Goal: Task Accomplishment & Management: Manage account settings

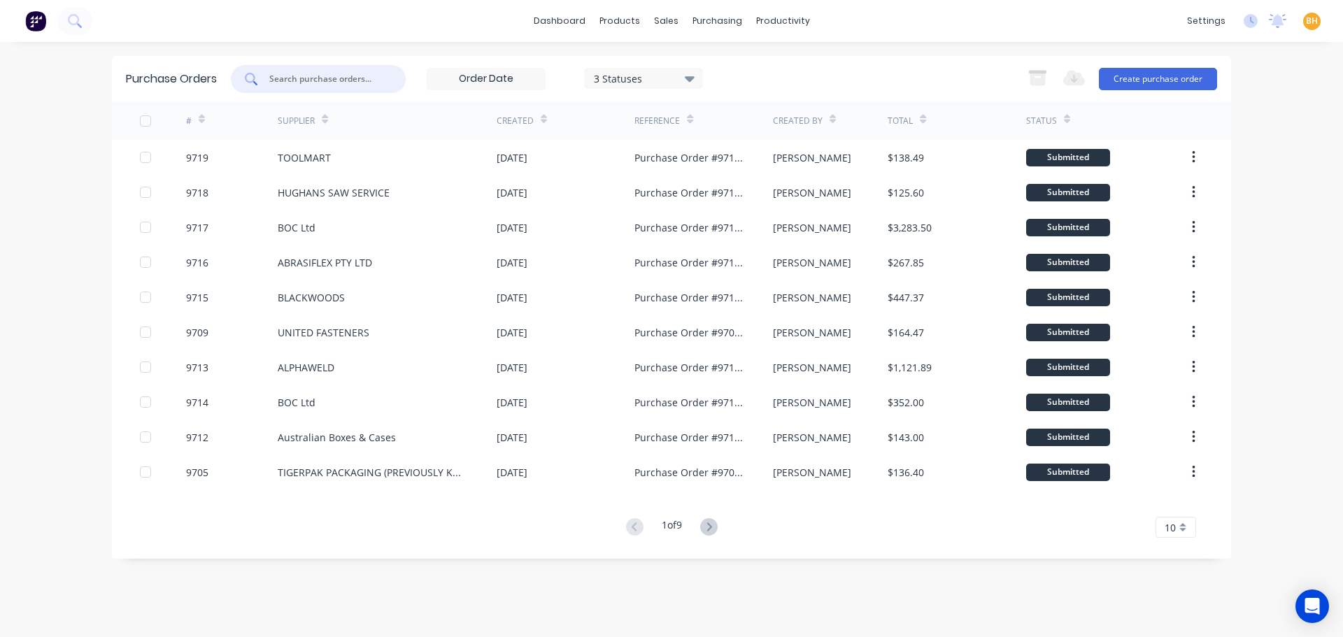
click at [293, 85] on input "text" at bounding box center [326, 79] width 116 height 14
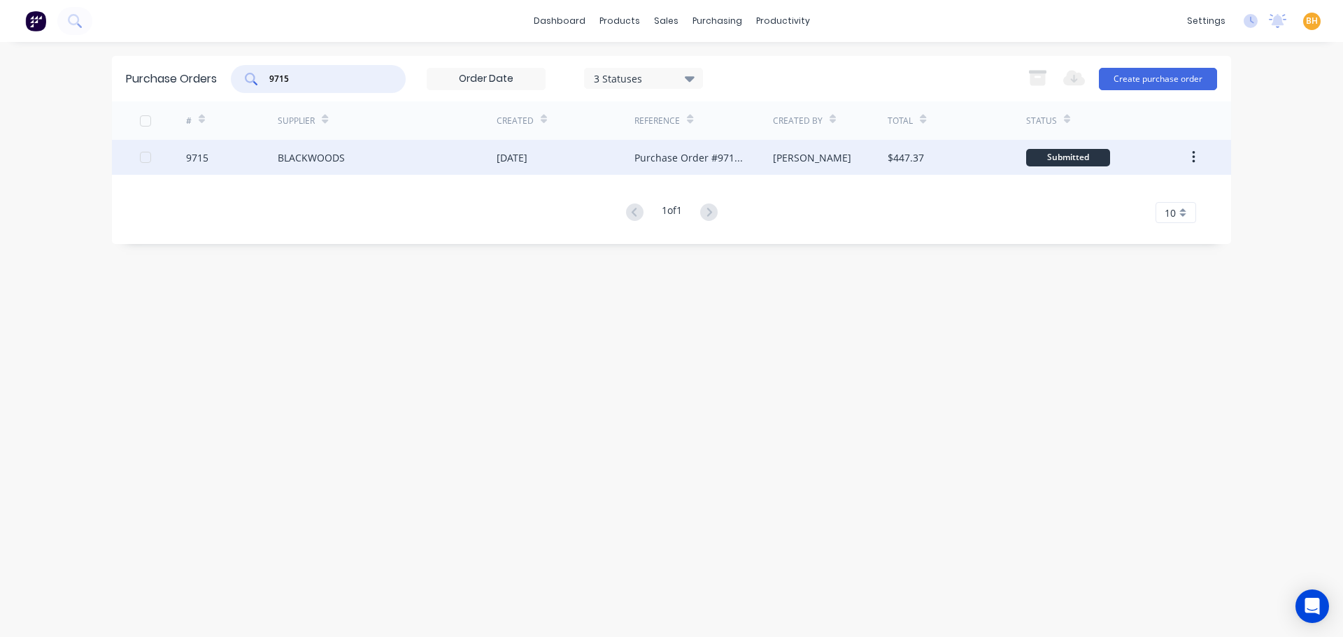
type input "9715"
click at [319, 164] on div "BLACKWOODS" at bounding box center [311, 157] width 67 height 15
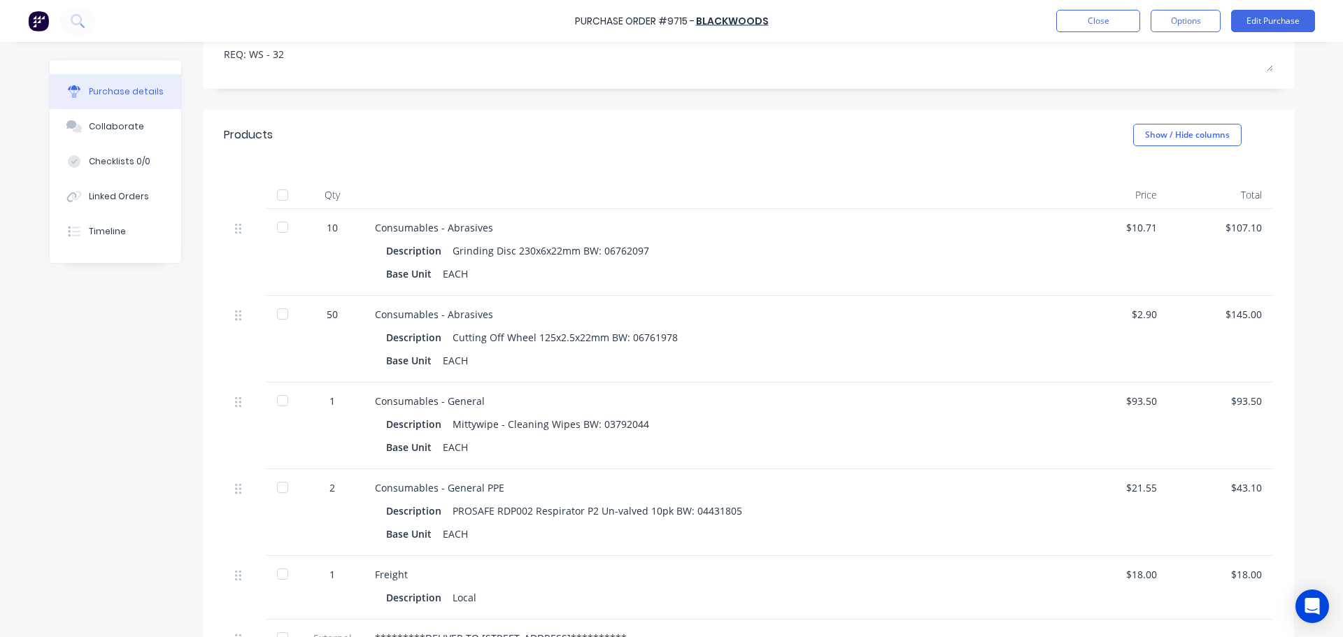
scroll to position [140, 0]
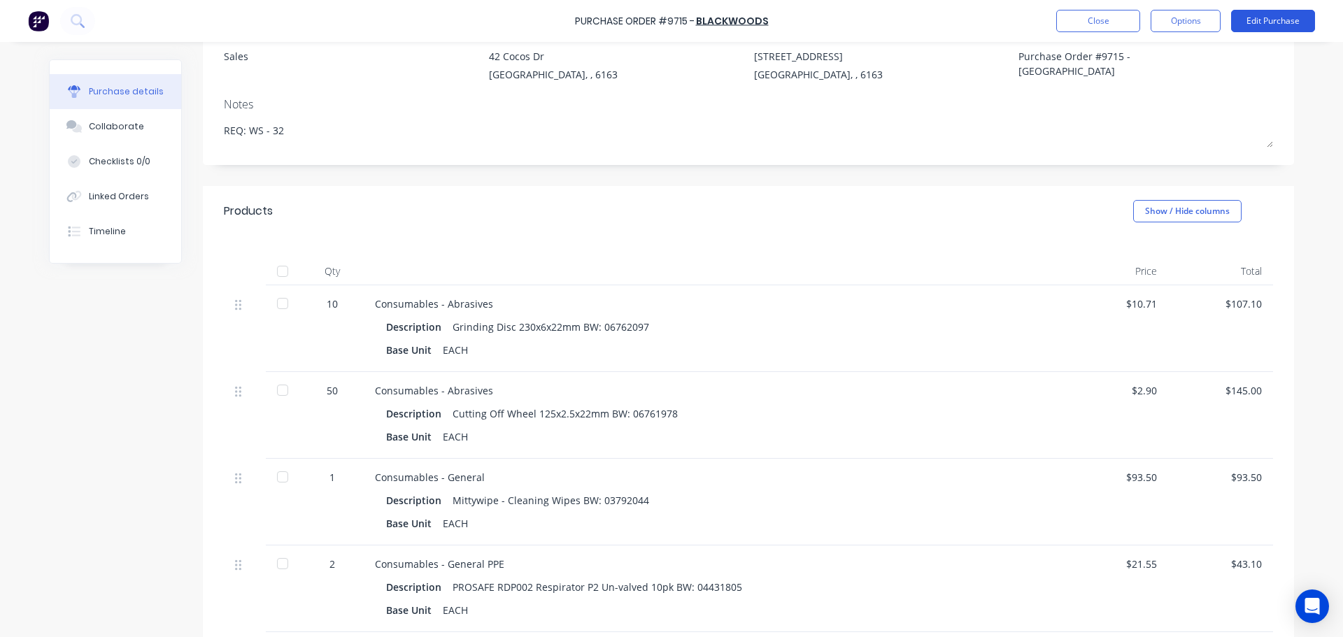
click at [1271, 20] on button "Edit Purchase" at bounding box center [1273, 21] width 84 height 22
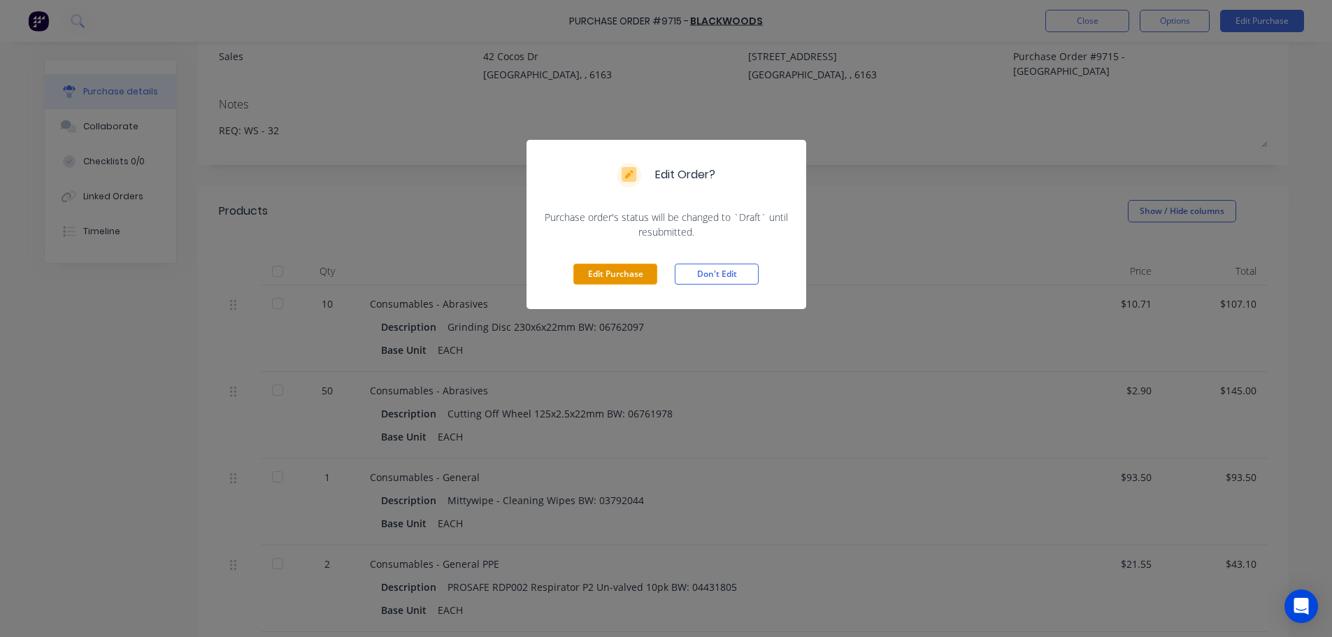
click at [590, 276] on button "Edit Purchase" at bounding box center [615, 274] width 84 height 21
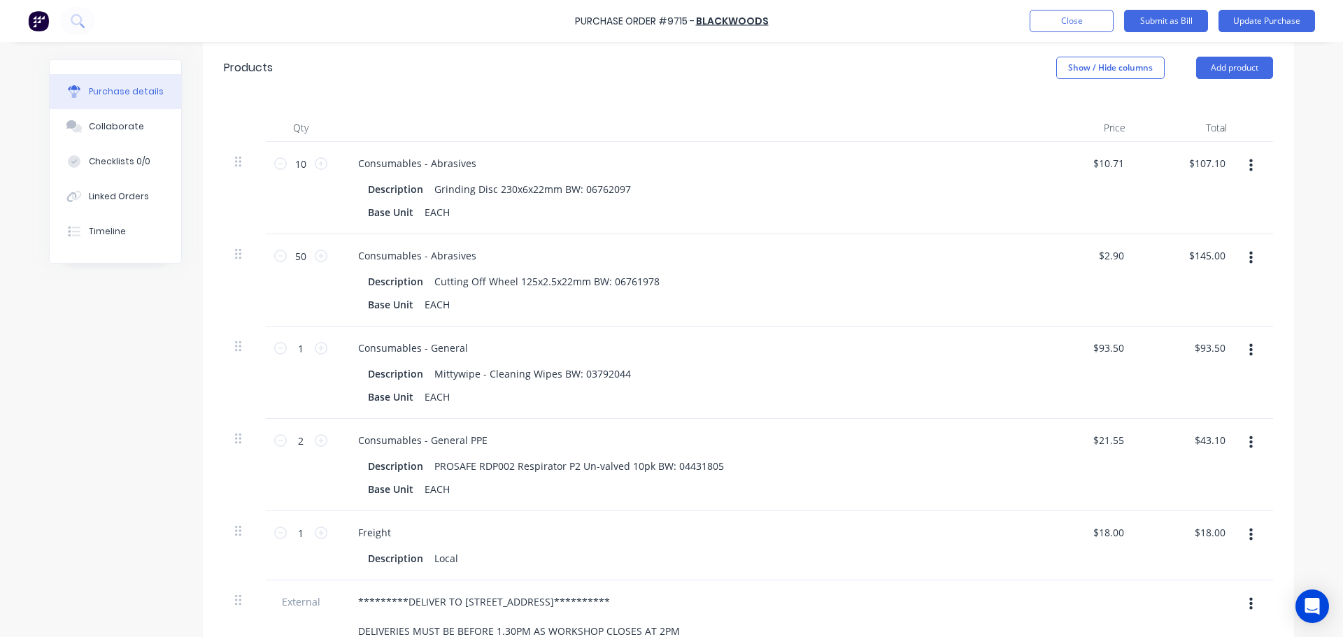
scroll to position [280, 0]
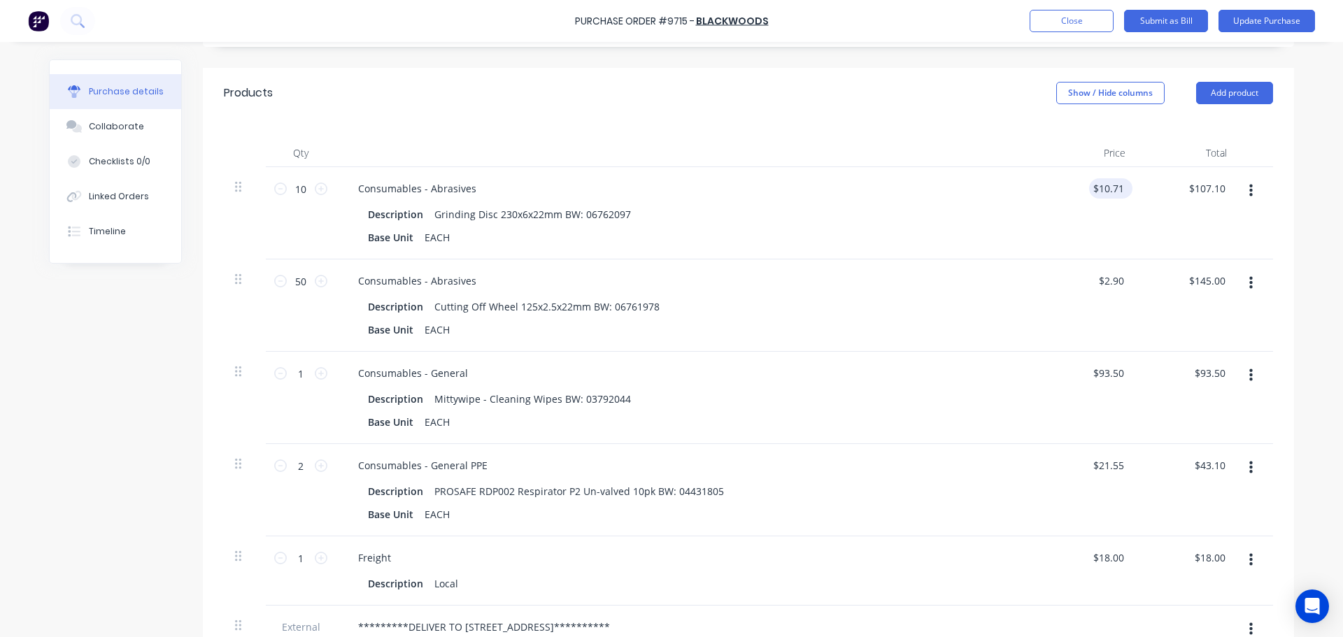
type textarea "x"
click at [1120, 191] on input "10.71" at bounding box center [1108, 188] width 38 height 20
type input "1"
type input "9.74"
type textarea "x"
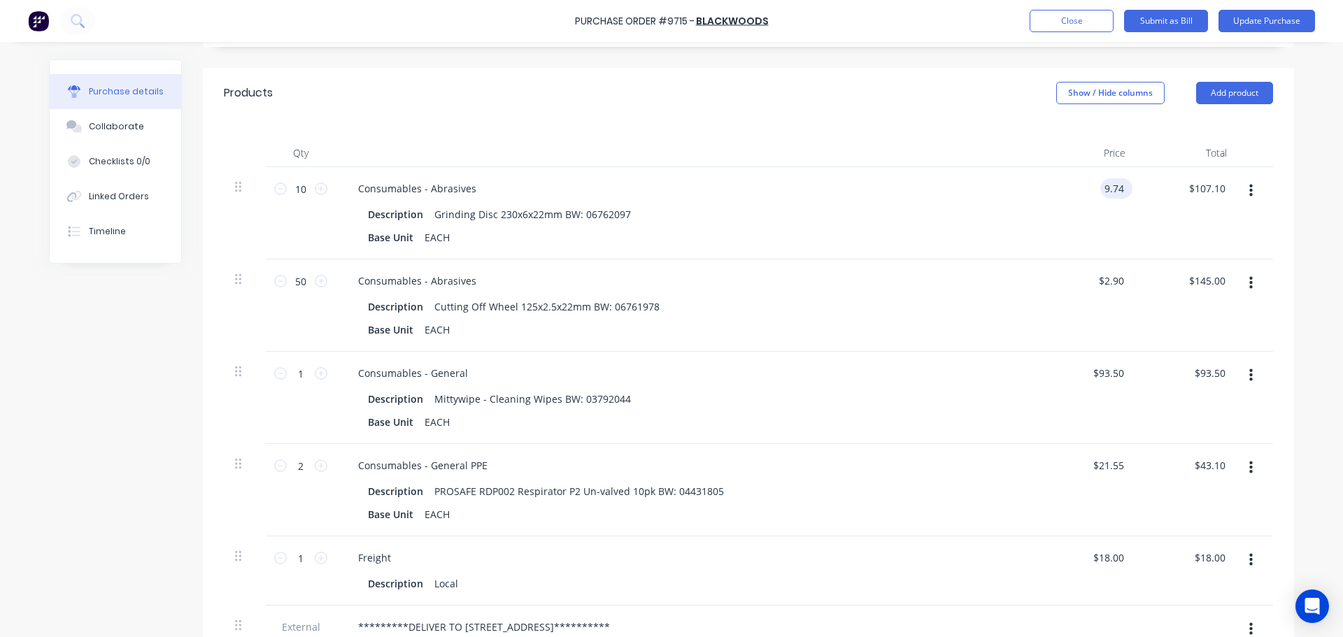
type input "$9.74"
type input "97.40"
type textarea "x"
type input "$97.40"
click at [1118, 287] on input "2.90" at bounding box center [1113, 281] width 27 height 20
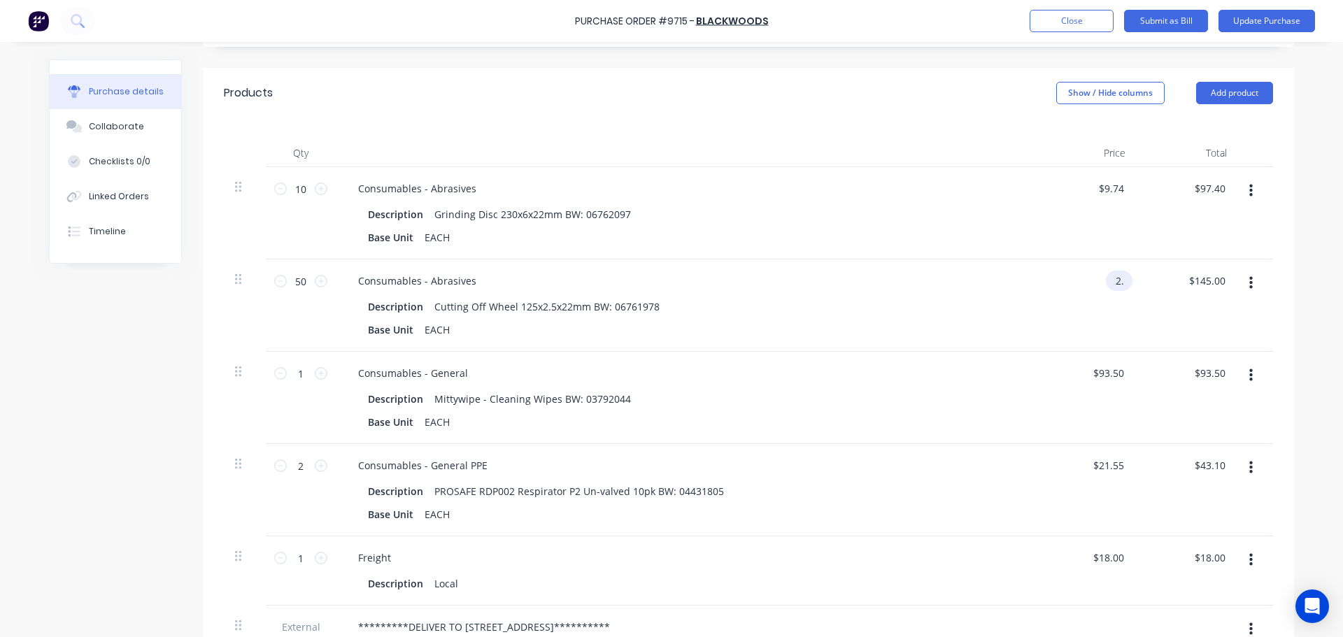
type input "2"
type input "2.64"
type textarea "x"
type input "$2.64"
type input "132.00"
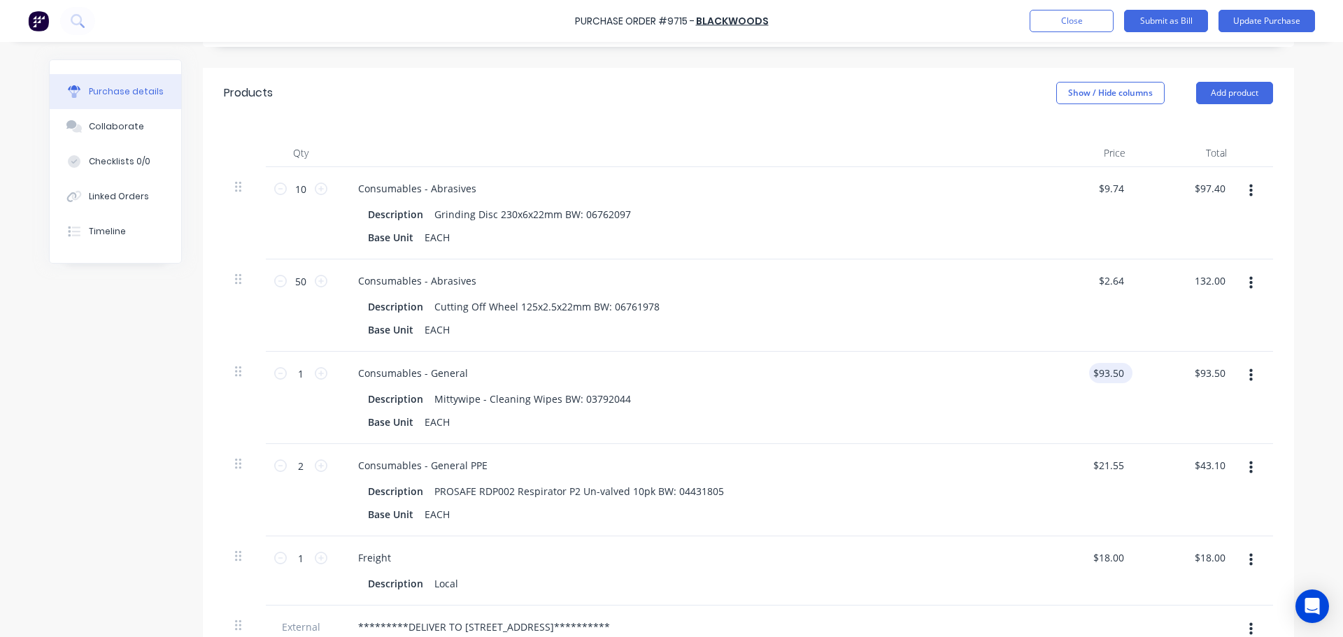
type textarea "x"
type input "$132.00"
click at [1118, 376] on input "93.50" at bounding box center [1110, 373] width 32 height 20
type input "9"
type input "71.40"
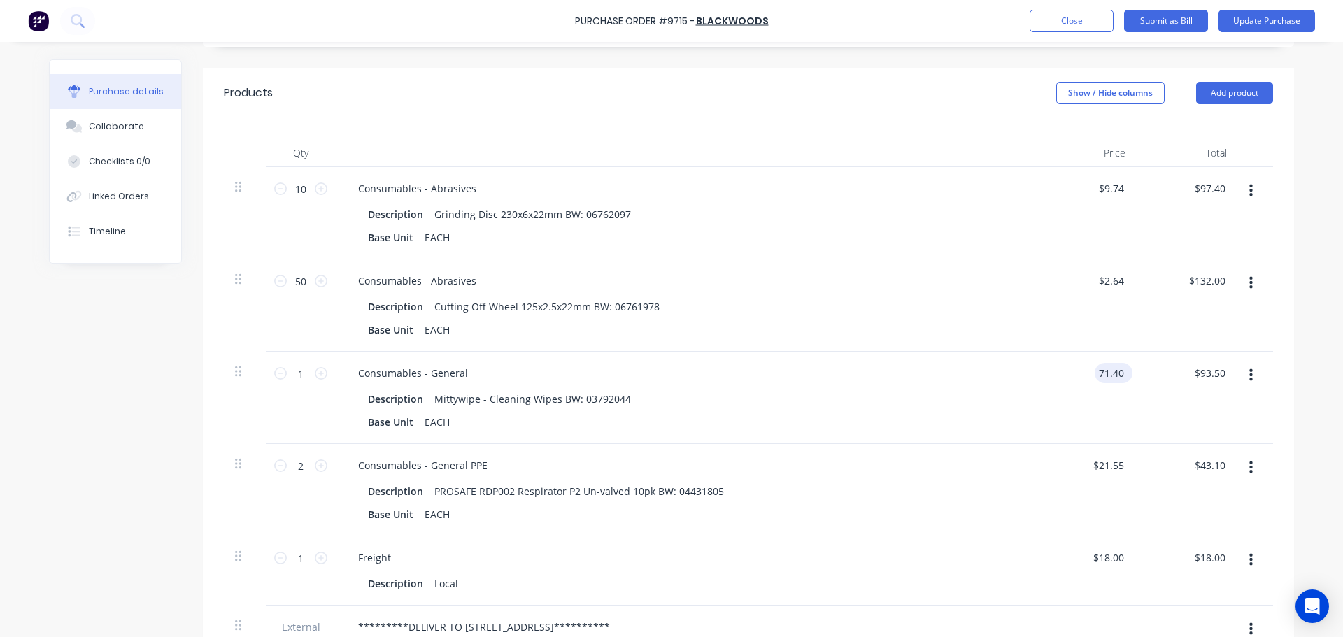
type textarea "x"
type input "$71.40"
type input "71.40"
type textarea "x"
type input "$71.40"
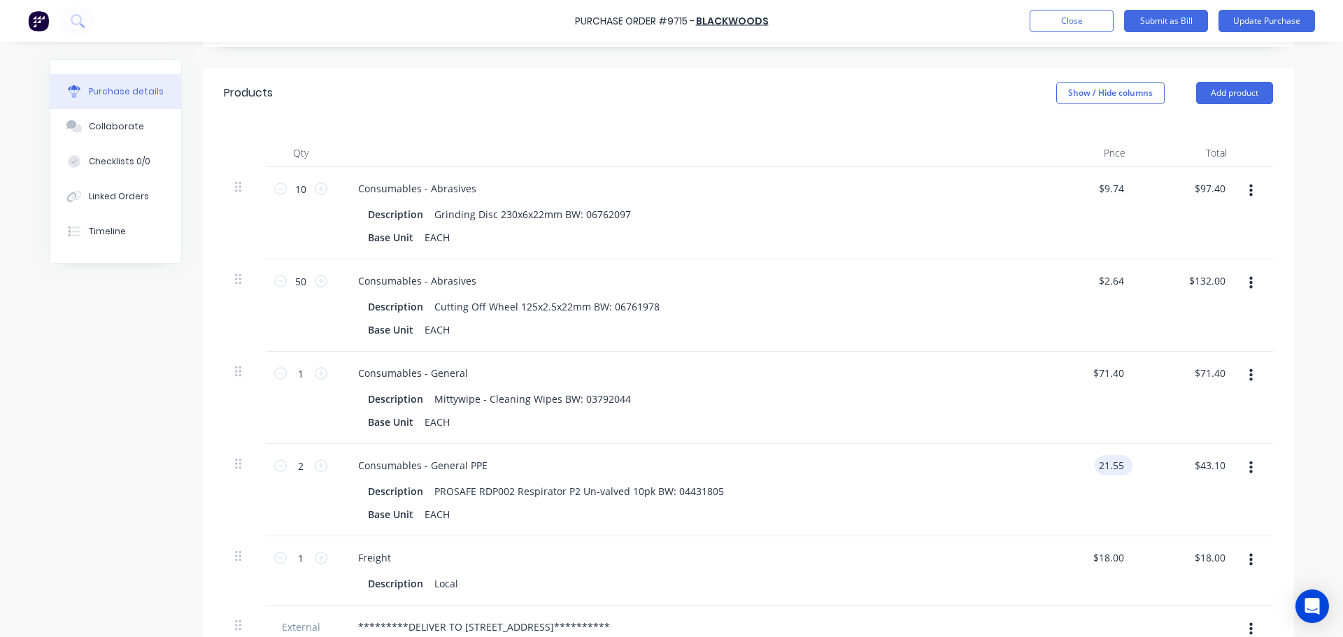
click at [1113, 473] on input "21.55" at bounding box center [1110, 465] width 32 height 20
type input "2"
type input "19.59"
type textarea "x"
type input "$19.59"
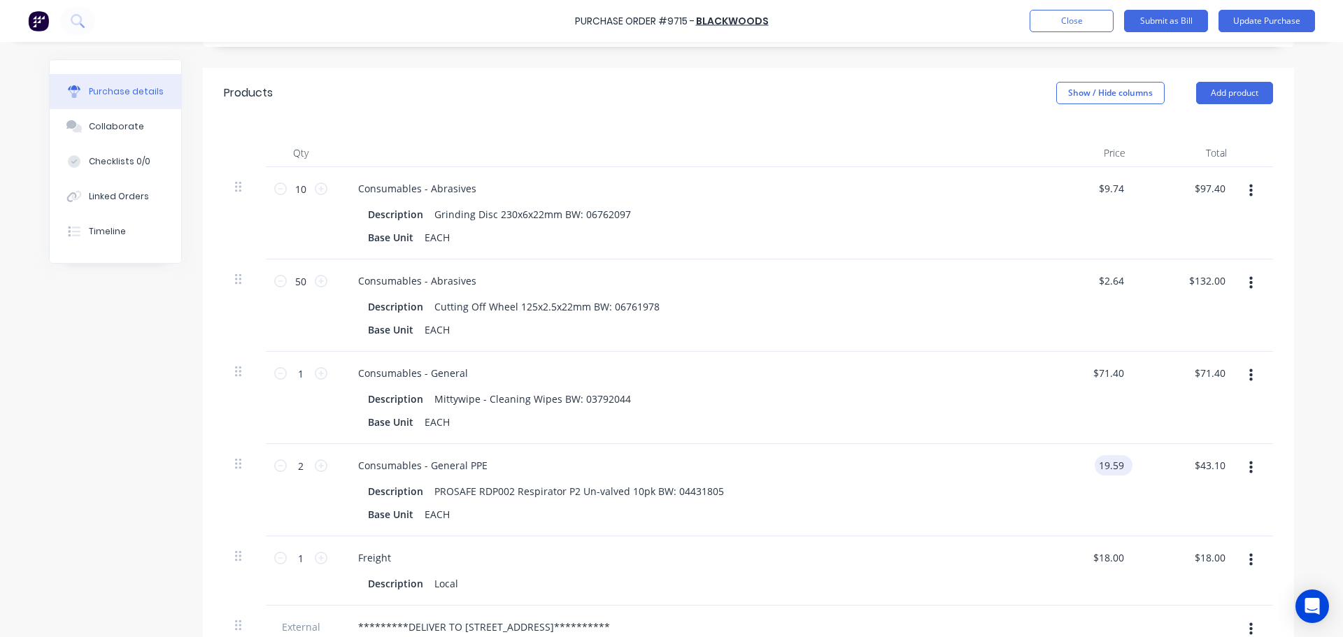
type input "39.18"
type textarea "x"
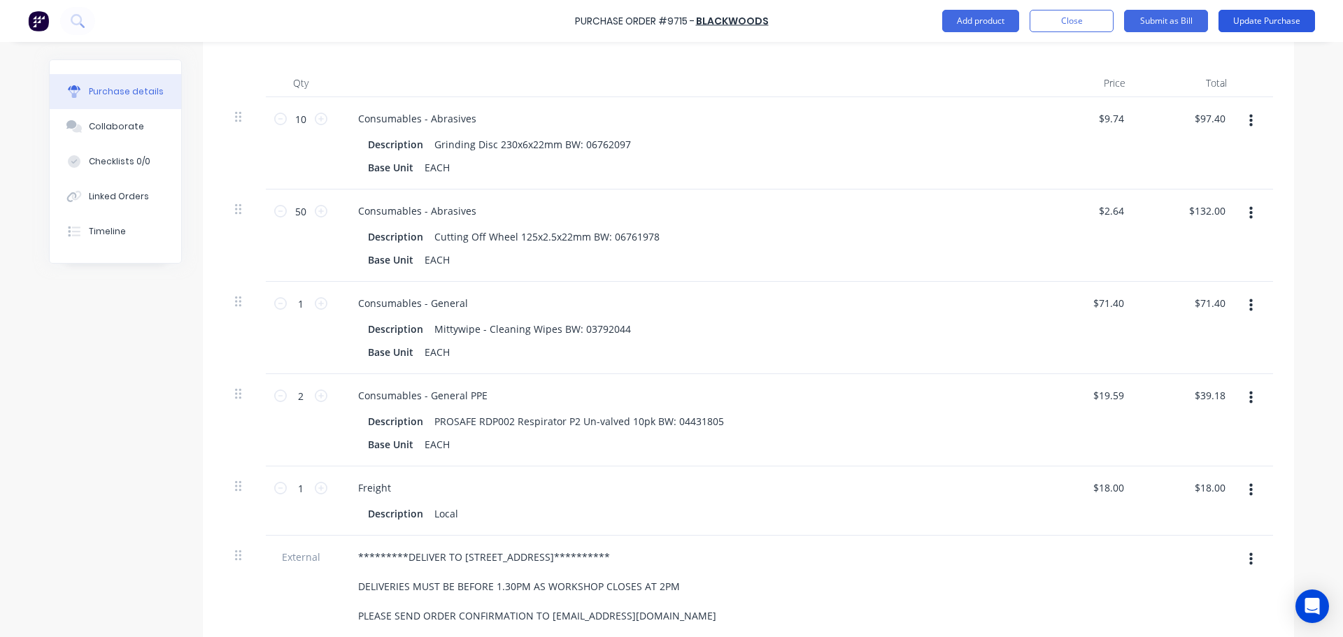
type input "39.18"
type textarea "x"
type input "$39.18"
click at [1257, 19] on button "Update Purchase" at bounding box center [1266, 21] width 97 height 22
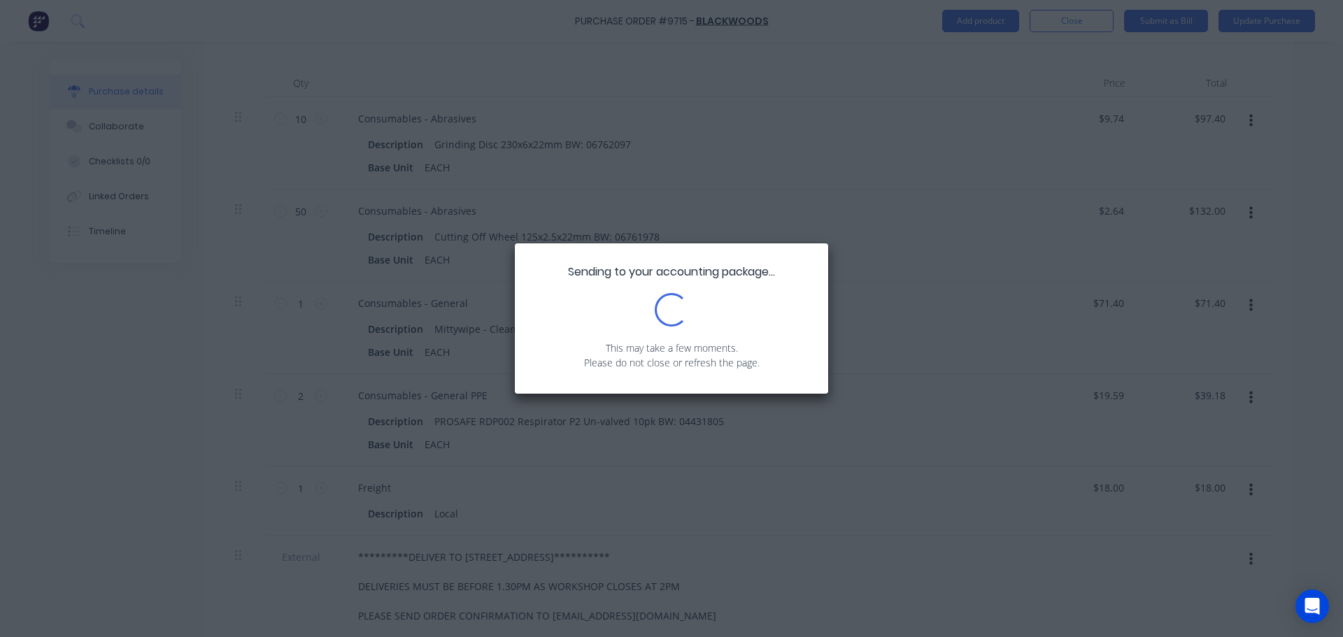
scroll to position [0, 0]
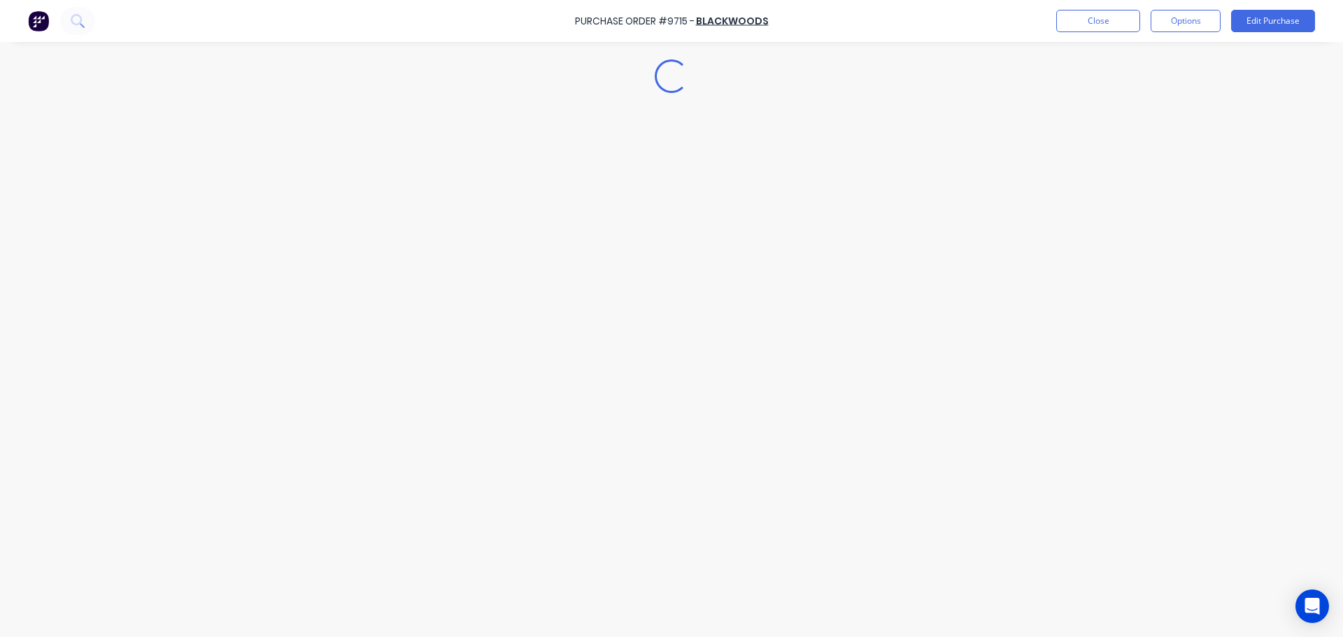
type textarea "x"
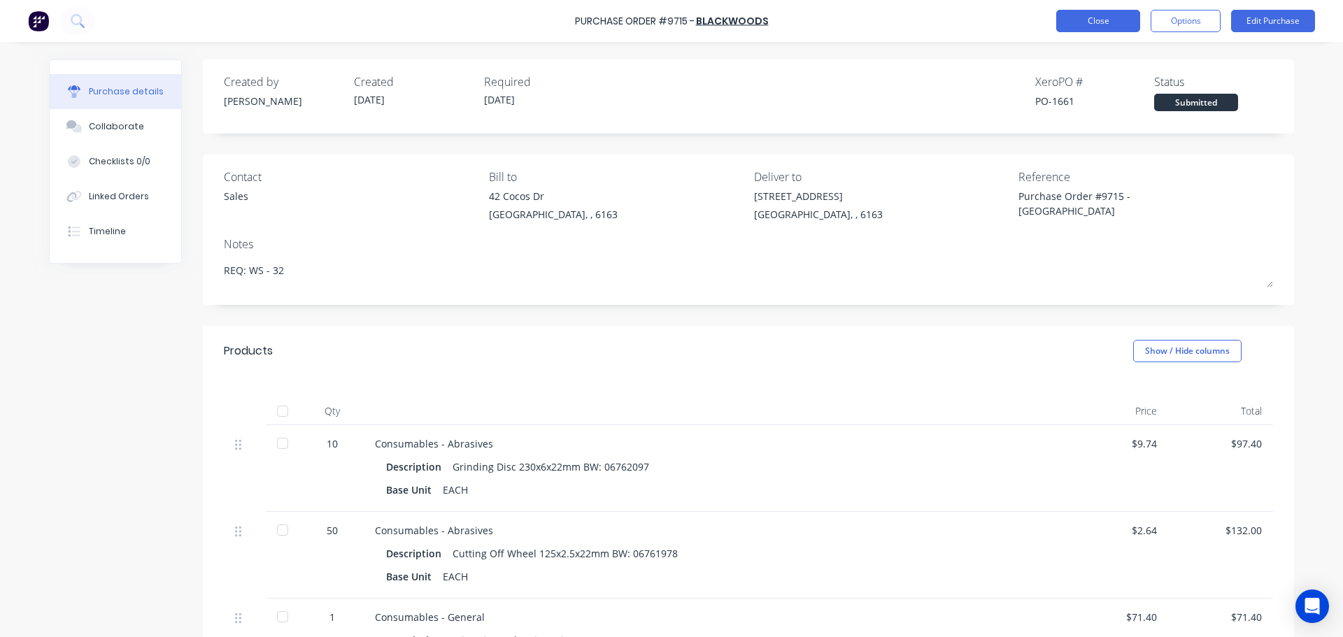
click at [1094, 15] on button "Close" at bounding box center [1098, 21] width 84 height 22
